Goal: Check status

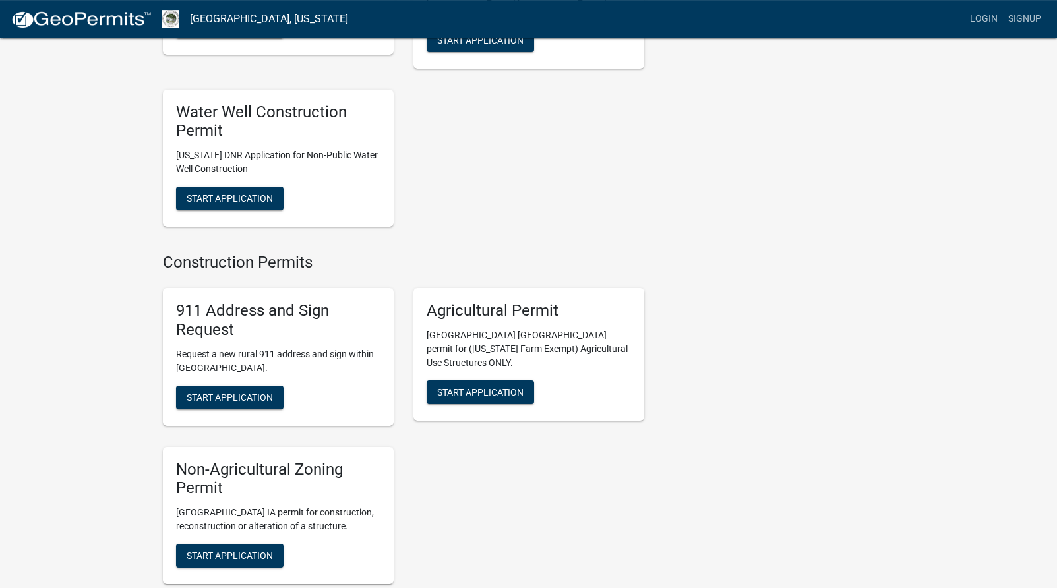
scroll to position [1682, 0]
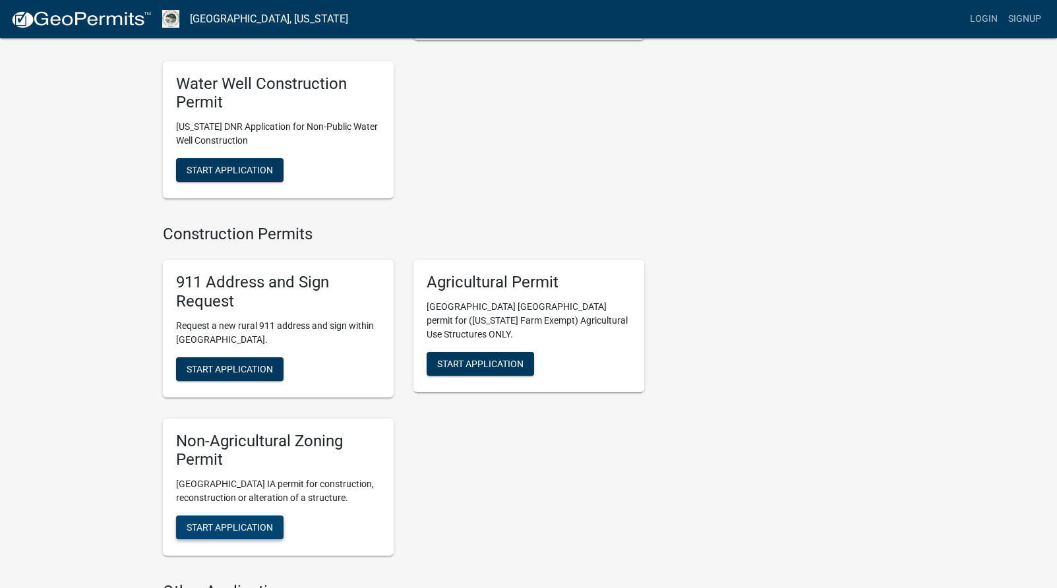
click at [243, 522] on span "Start Application" at bounding box center [230, 527] width 86 height 11
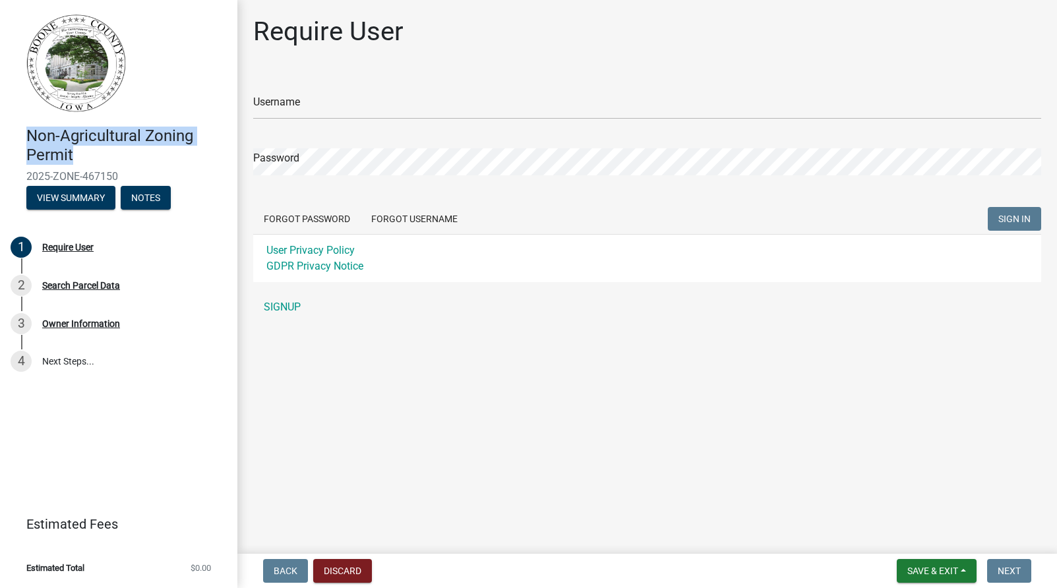
drag, startPoint x: 77, startPoint y: 156, endPoint x: 20, endPoint y: 139, distance: 59.3
click at [20, 139] on div "Non-Agricultural Zoning Permit 2025-ZONE-467150 View Summary Notes" at bounding box center [119, 164] width 216 height 97
copy h4 "Non-Agricultural Zoning Permit"
click at [69, 203] on button "View Summary" at bounding box center [70, 198] width 89 height 24
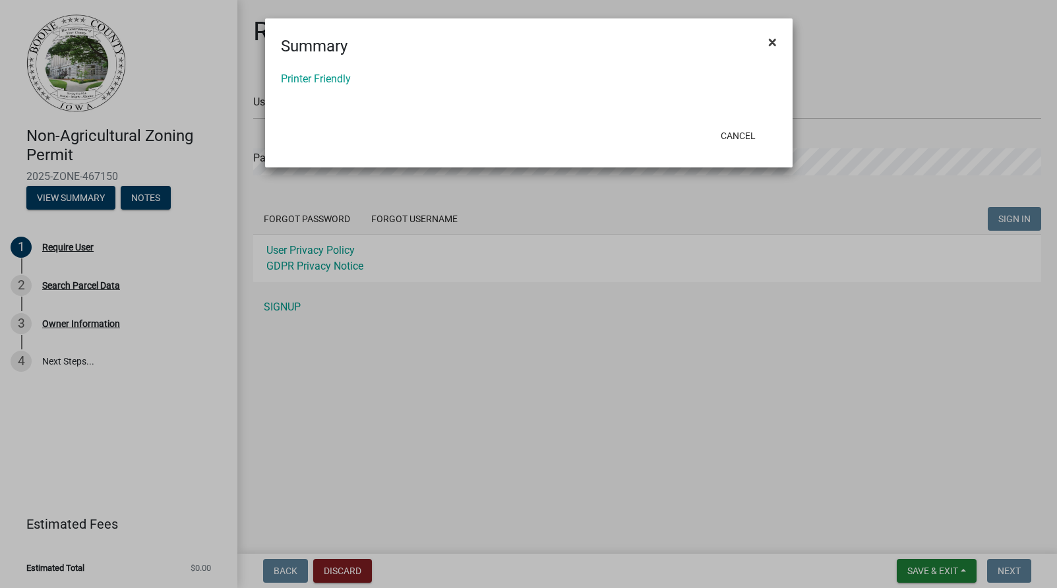
click at [775, 42] on span "×" at bounding box center [773, 42] width 9 height 18
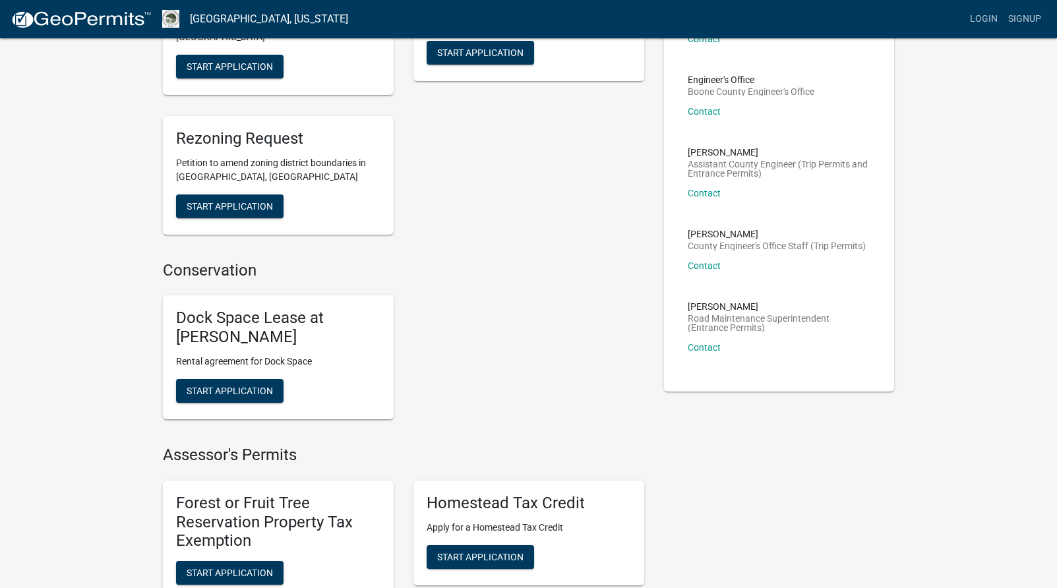
scroll to position [673, 0]
